Goal: Task Accomplishment & Management: Manage account settings

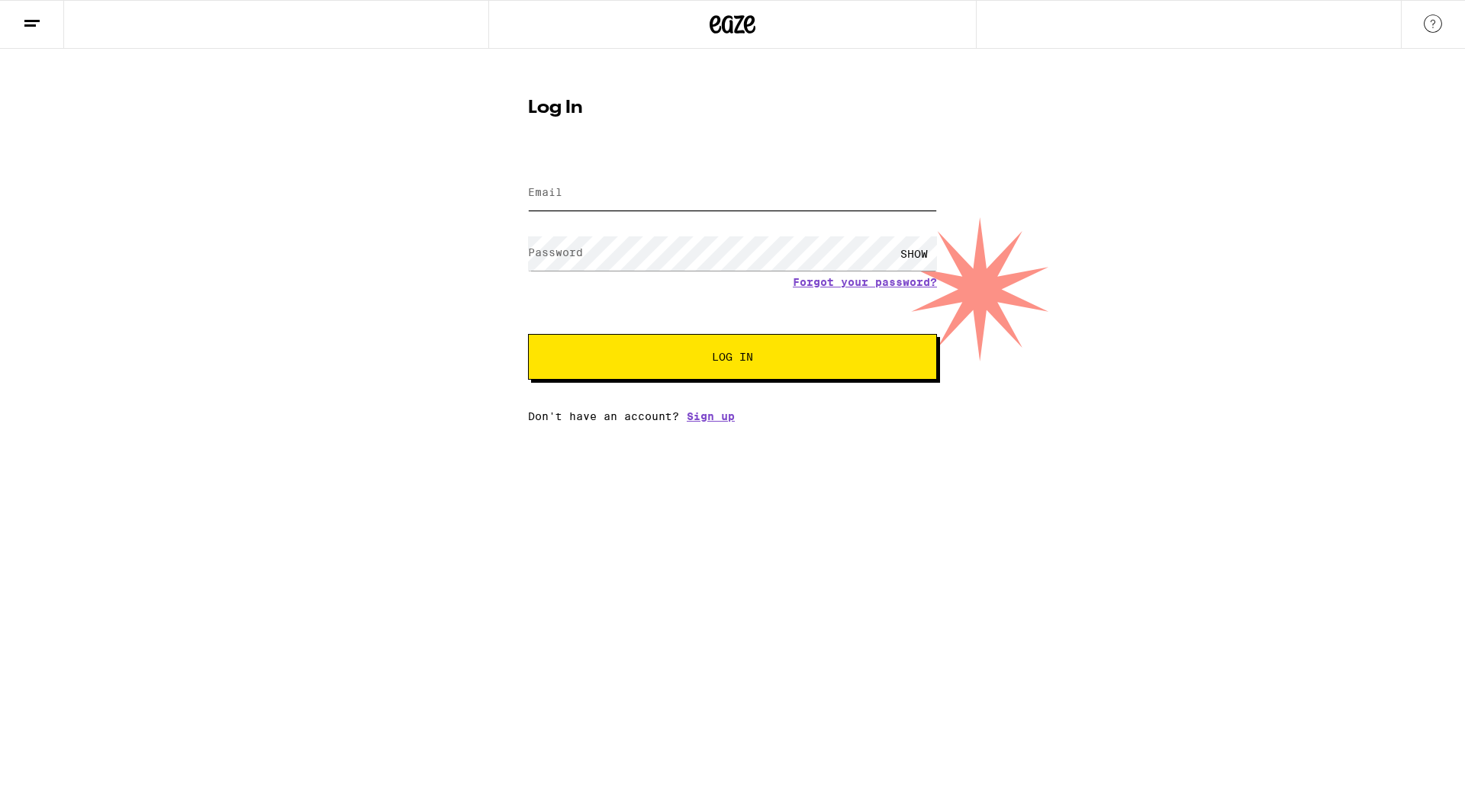
click at [546, 200] on div "Email" at bounding box center [733, 193] width 409 height 45
click at [738, 357] on span "Log In" at bounding box center [733, 357] width 41 height 11
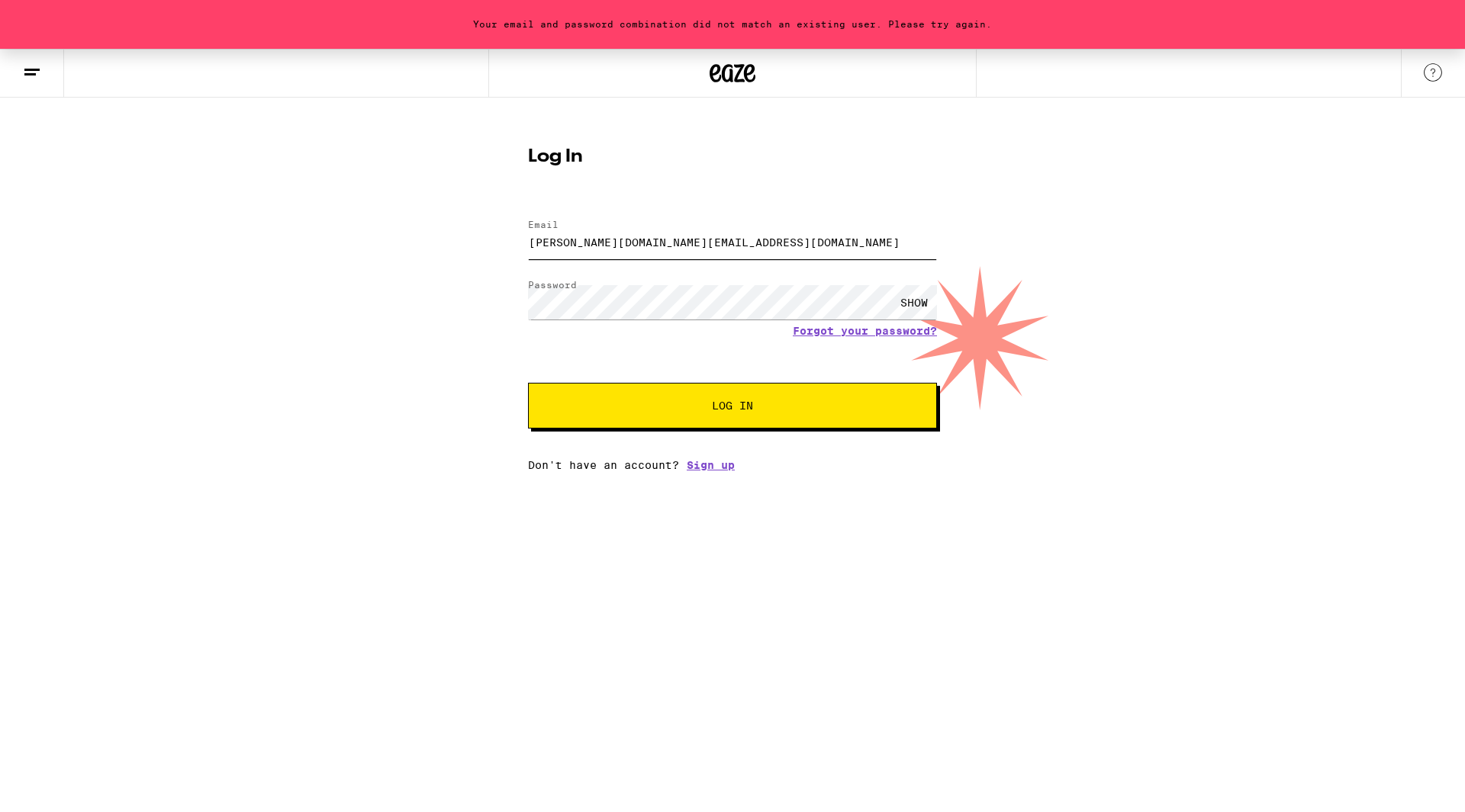
click at [711, 242] on input "[PERSON_NAME][DOMAIN_NAME][EMAIL_ADDRESS][DOMAIN_NAME]" at bounding box center [733, 242] width 409 height 34
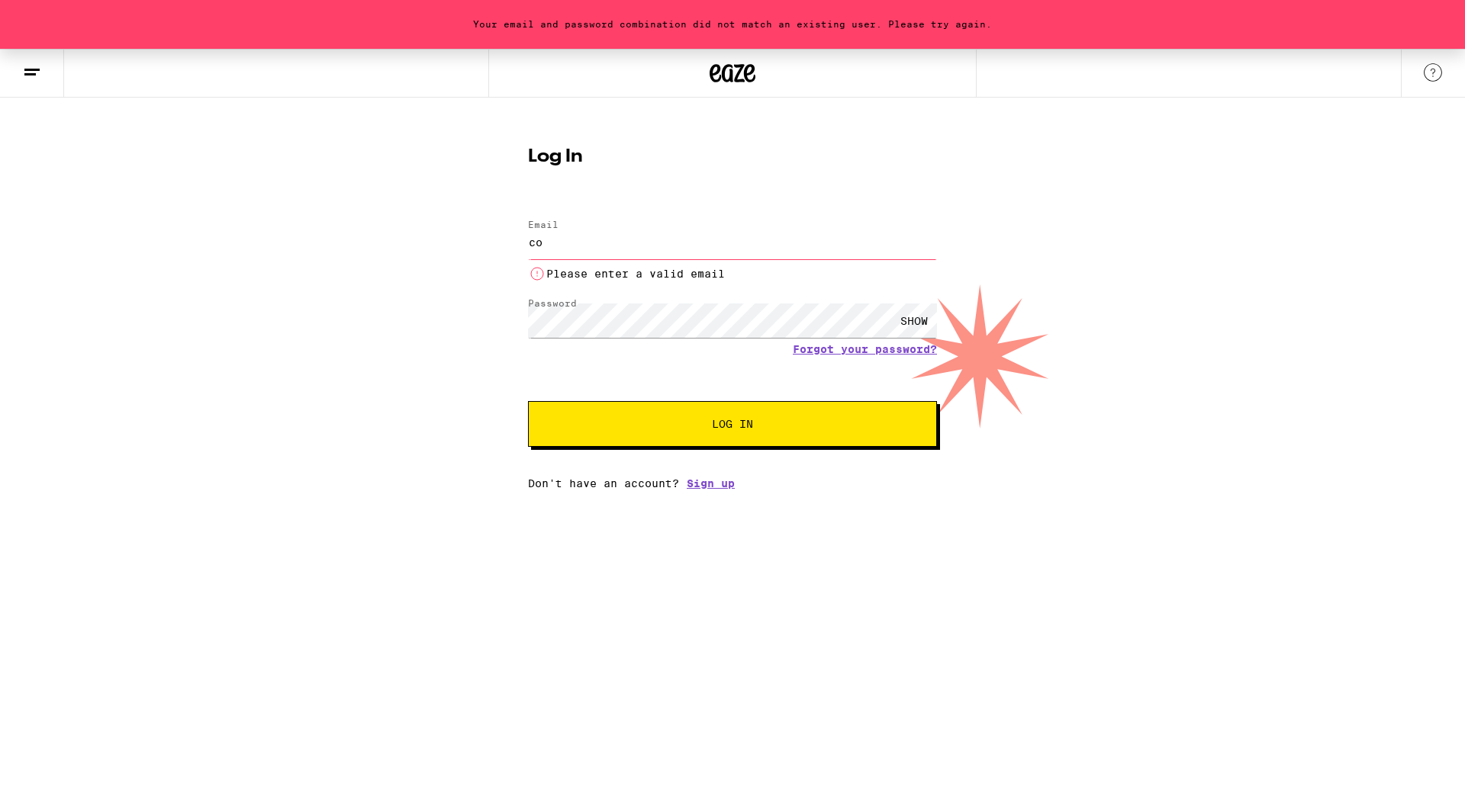
type input "c"
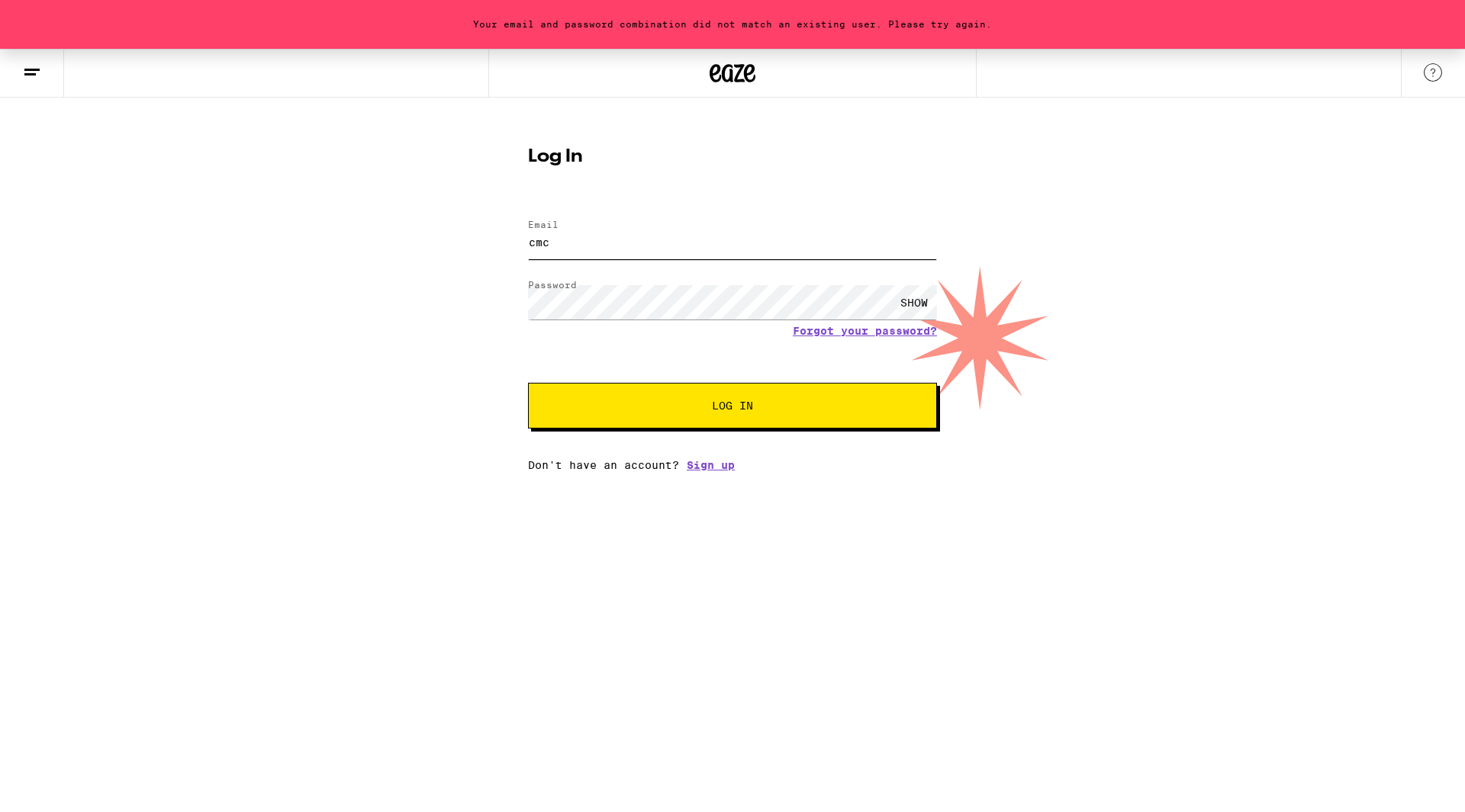
type input "[EMAIL_ADDRESS][DOMAIN_NAME]"
click at [720, 407] on span "Log In" at bounding box center [733, 406] width 41 height 11
